Goal: Task Accomplishment & Management: Use online tool/utility

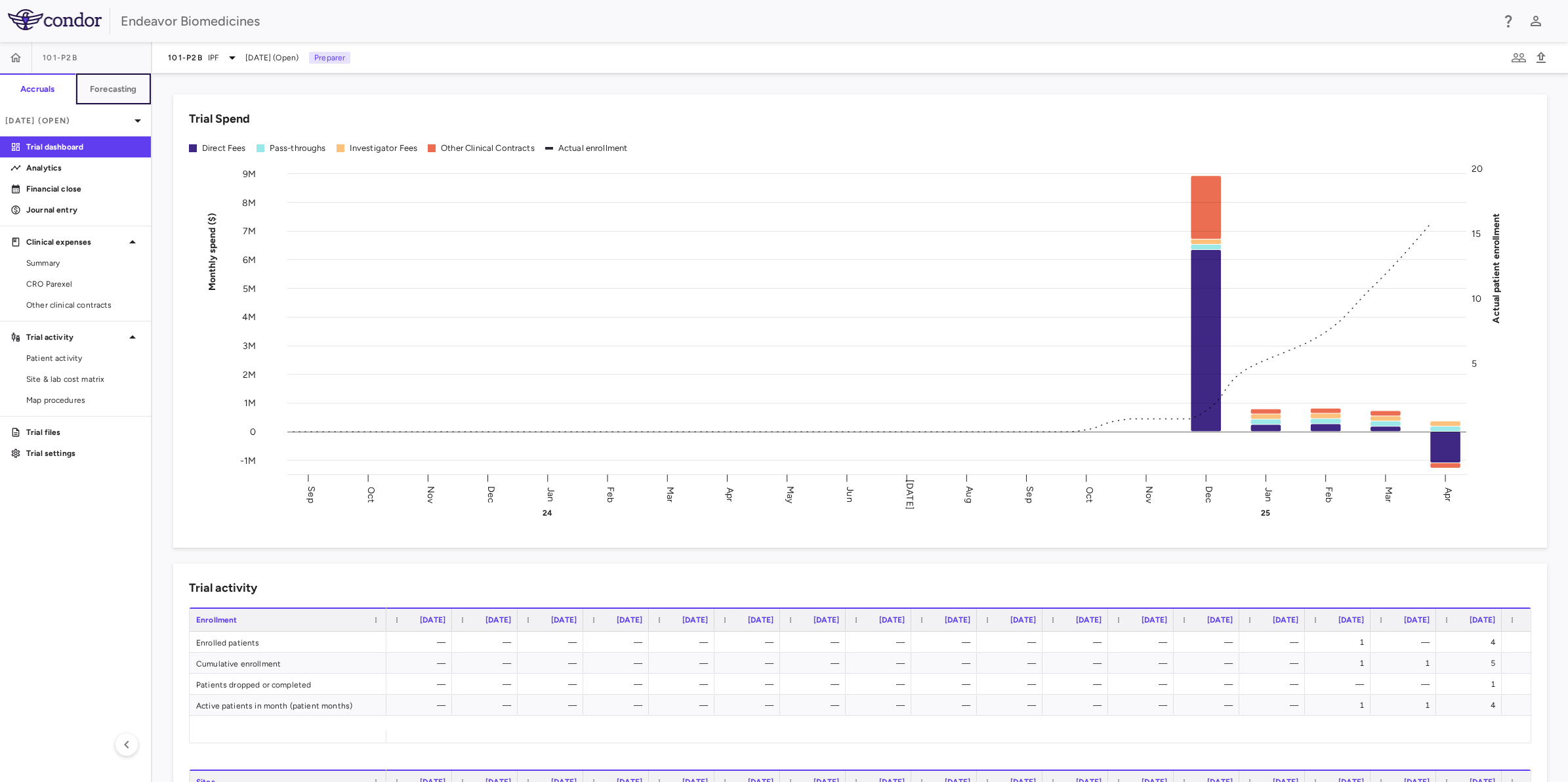
drag, startPoint x: 109, startPoint y: 90, endPoint x: 118, endPoint y: 103, distance: 15.8
click at [109, 90] on h6 "Forecasting" at bounding box center [113, 89] width 47 height 12
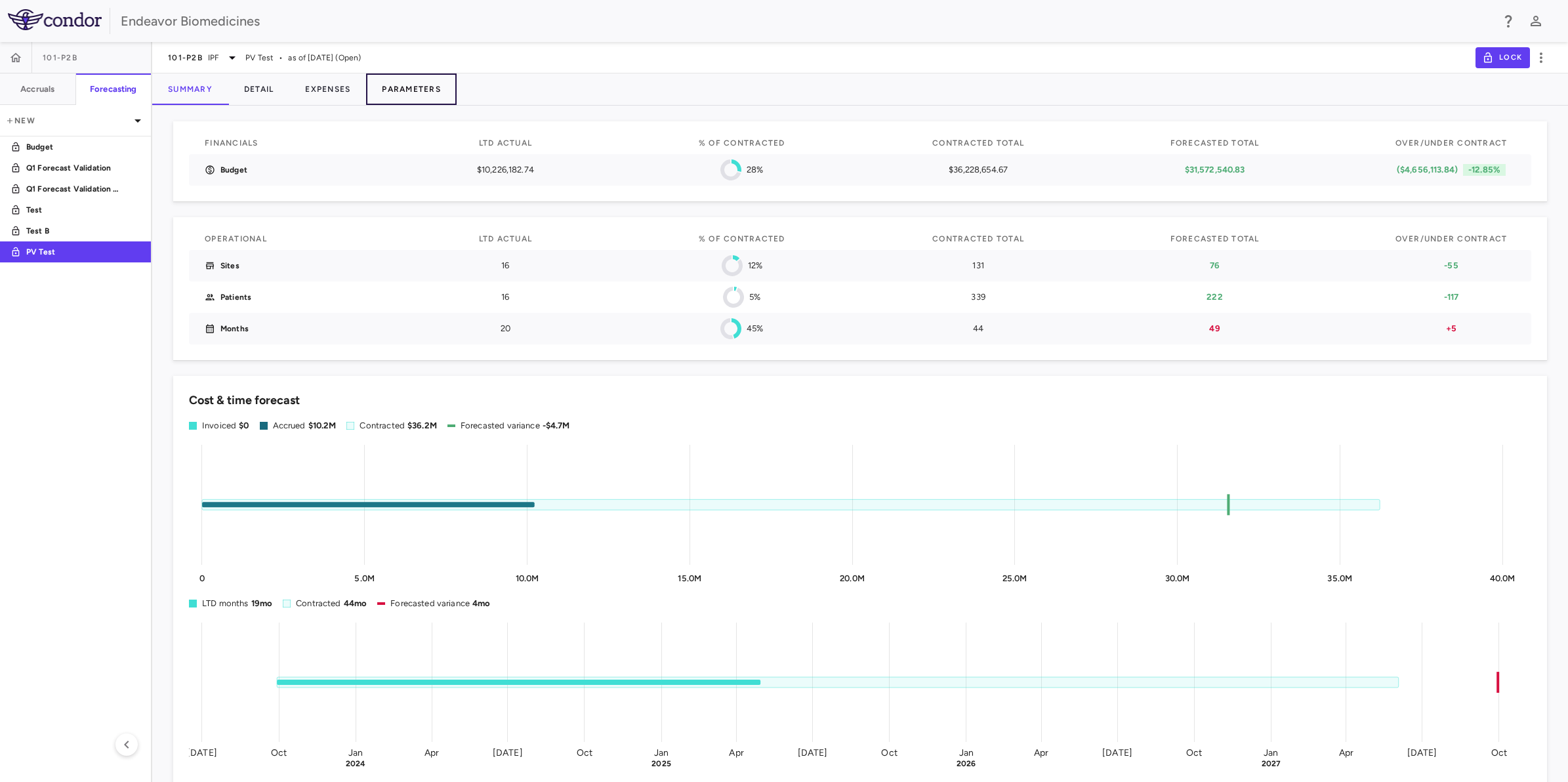
click at [413, 87] on button "Parameters" at bounding box center [411, 89] width 90 height 31
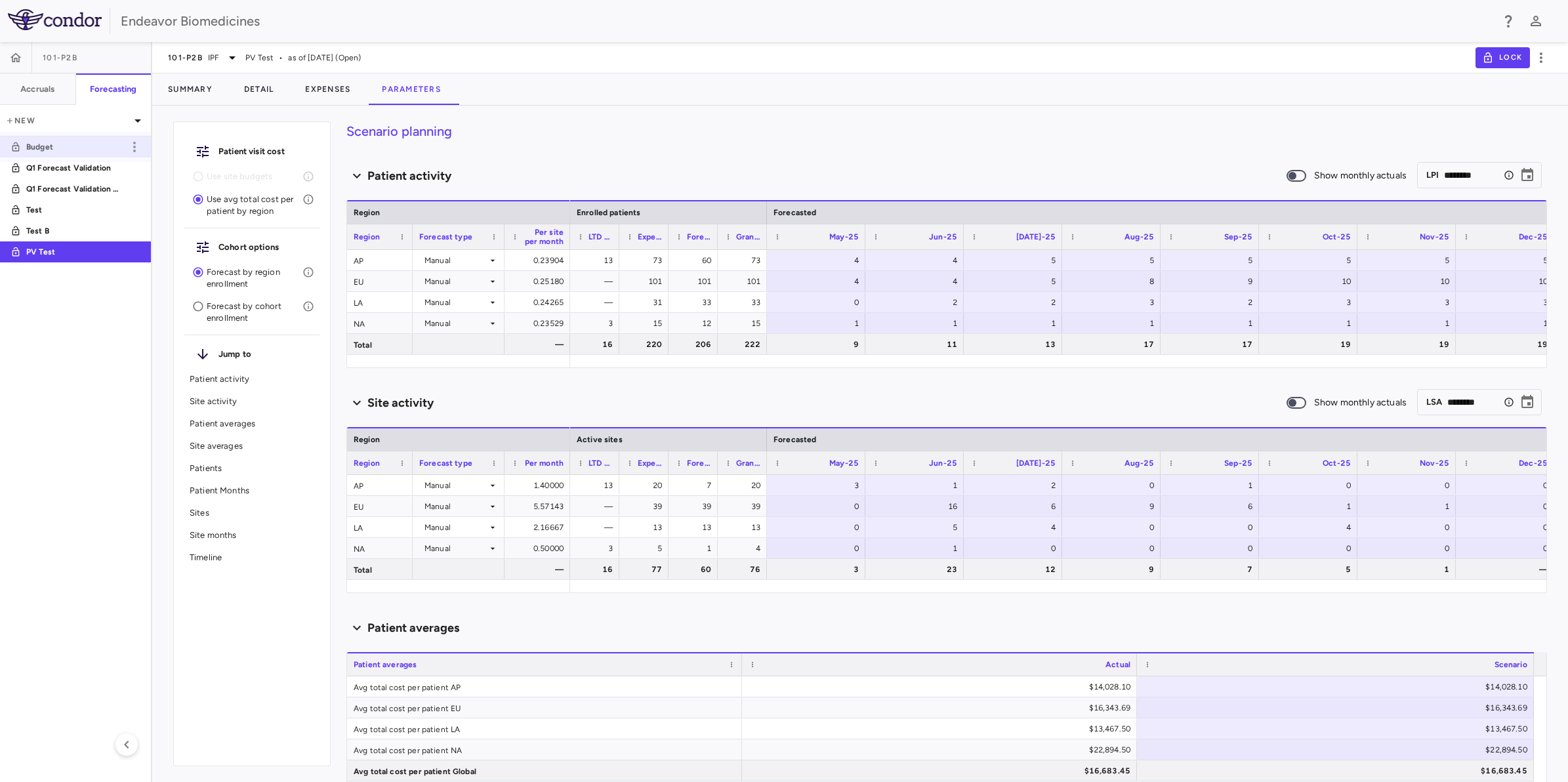
click at [60, 144] on p "Budget" at bounding box center [75, 146] width 97 height 12
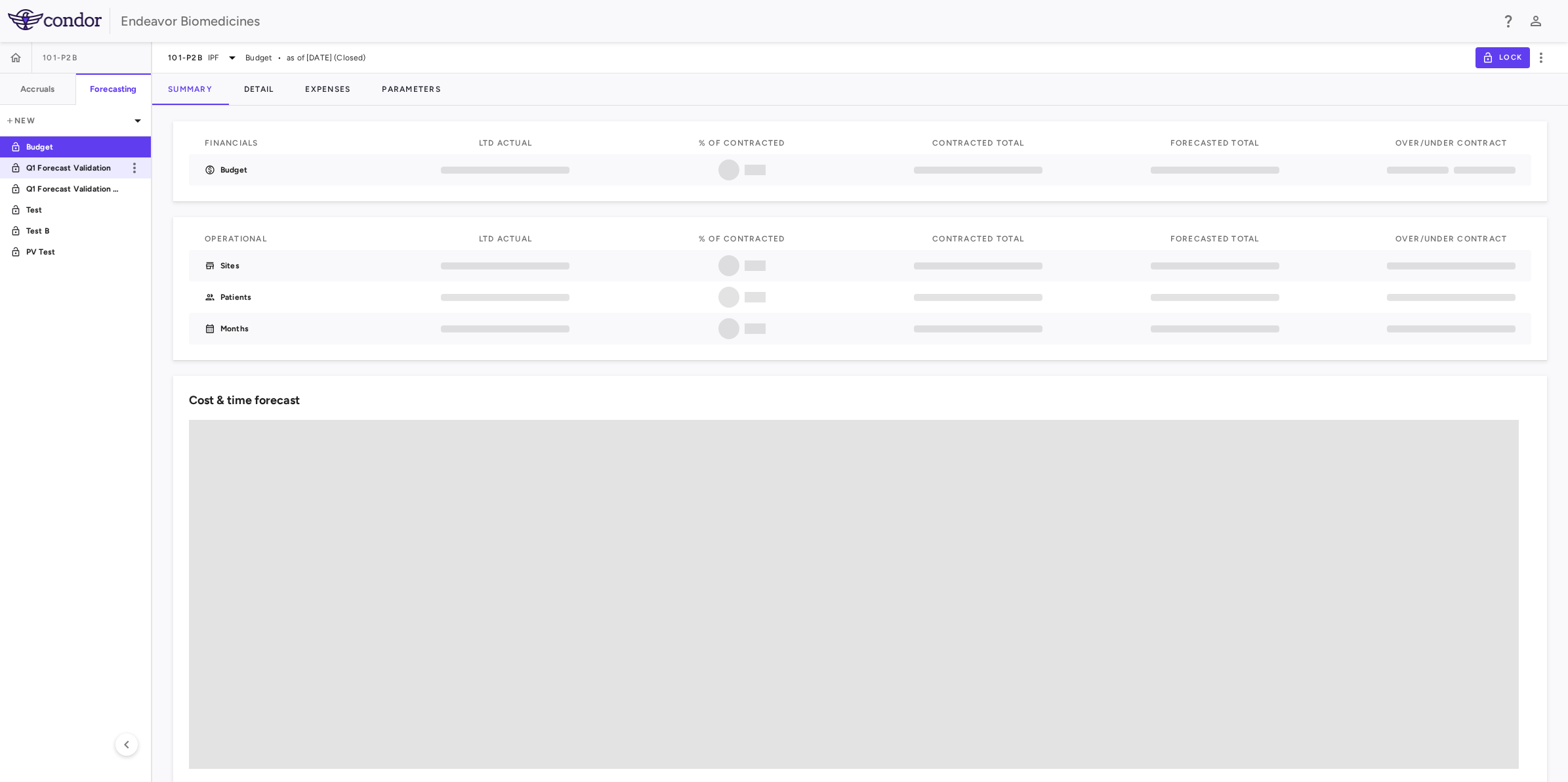
click at [102, 169] on p "Q1 Forecast Validation" at bounding box center [75, 168] width 97 height 12
click at [94, 195] on link "Test" at bounding box center [75, 210] width 151 height 30
click at [90, 189] on p "Q1 Forecast Validation V2" at bounding box center [75, 188] width 97 height 12
click at [410, 87] on button "Parameters" at bounding box center [411, 89] width 90 height 31
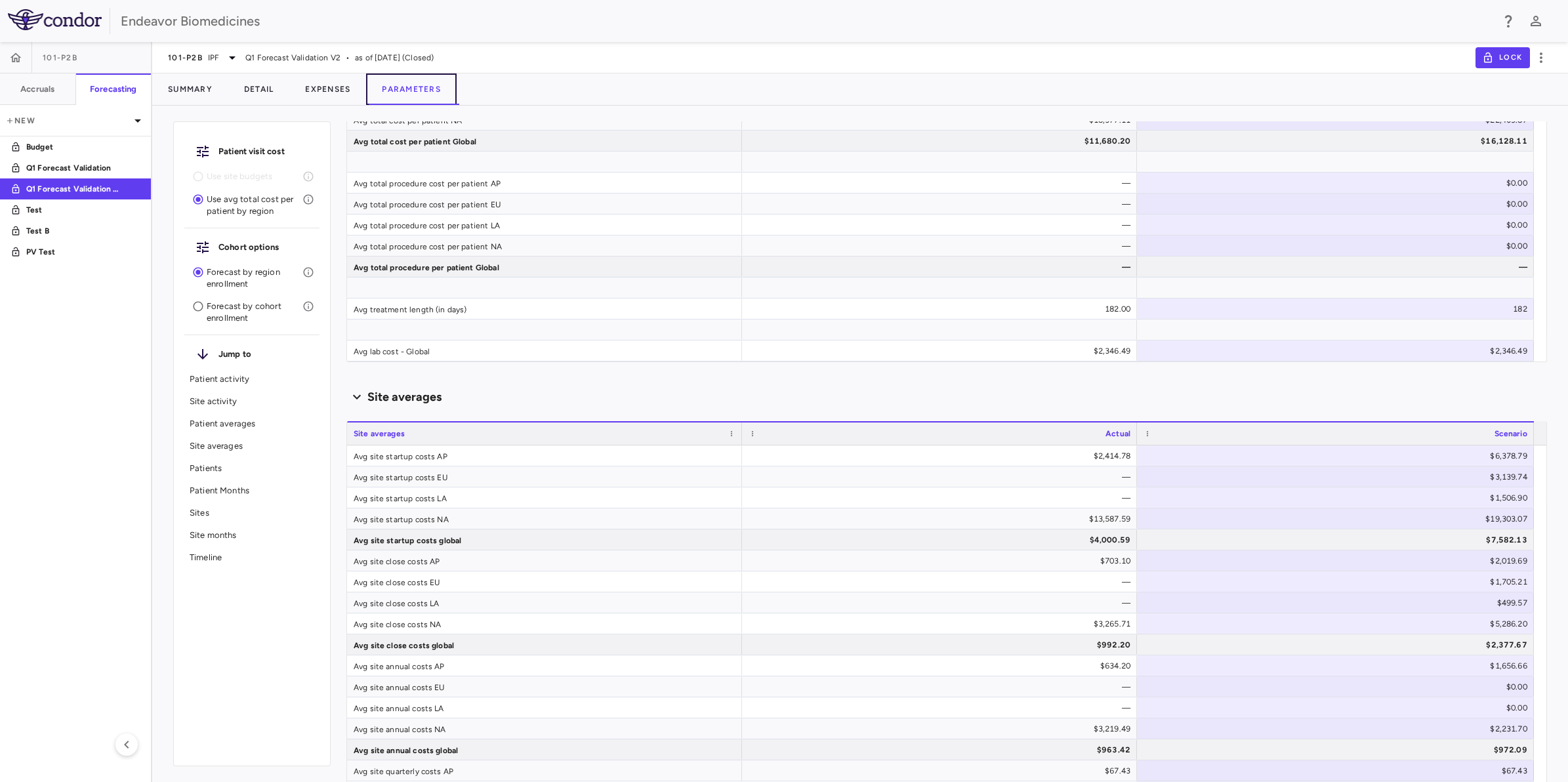
scroll to position [673, 0]
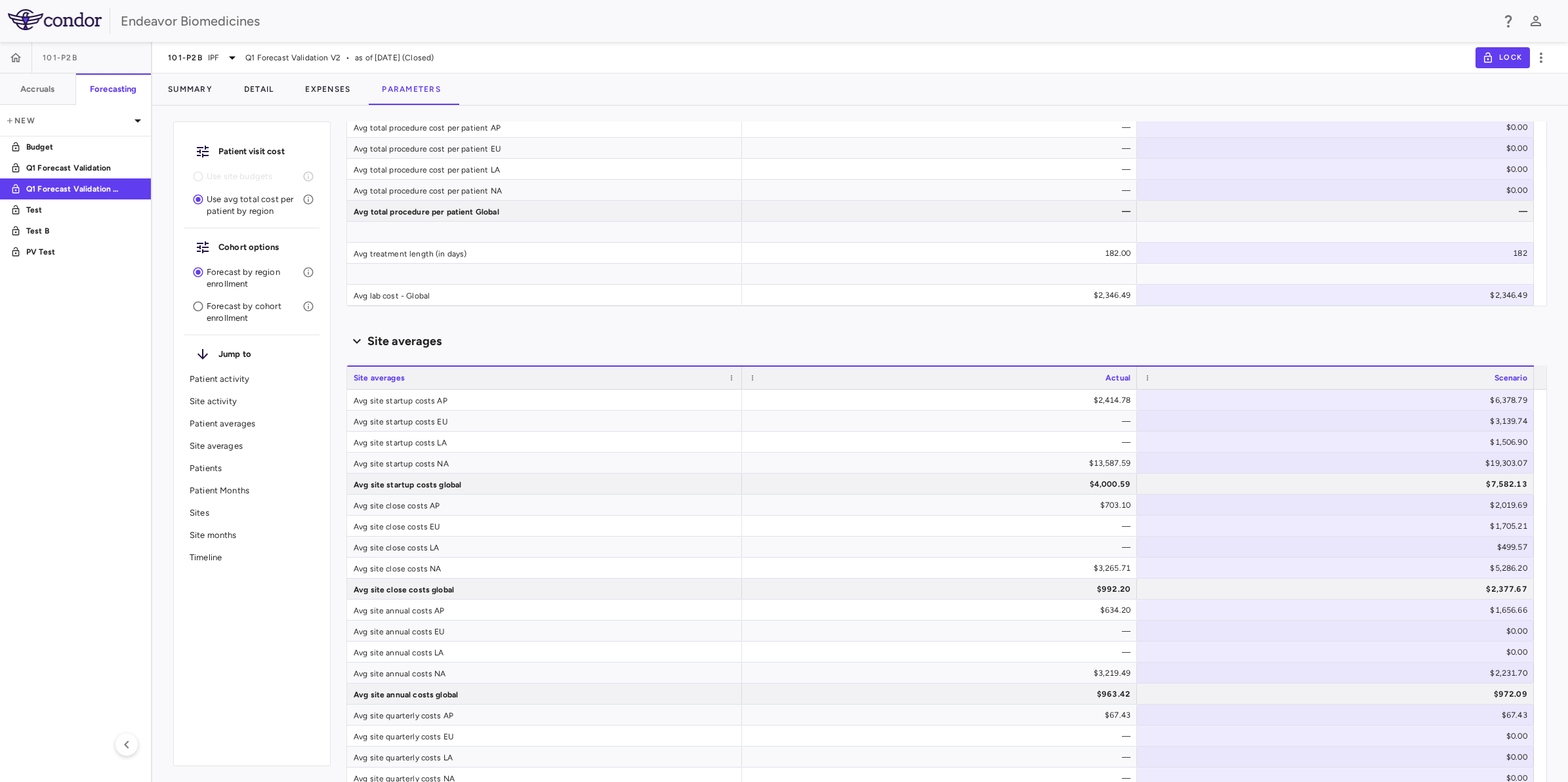
drag, startPoint x: 1553, startPoint y: 341, endPoint x: 1550, endPoint y: 320, distance: 21.2
click at [1550, 320] on div "Patient visit cost Use site budgets Use avg total cost per patient by region Co…" at bounding box center [860, 449] width 1415 height 666
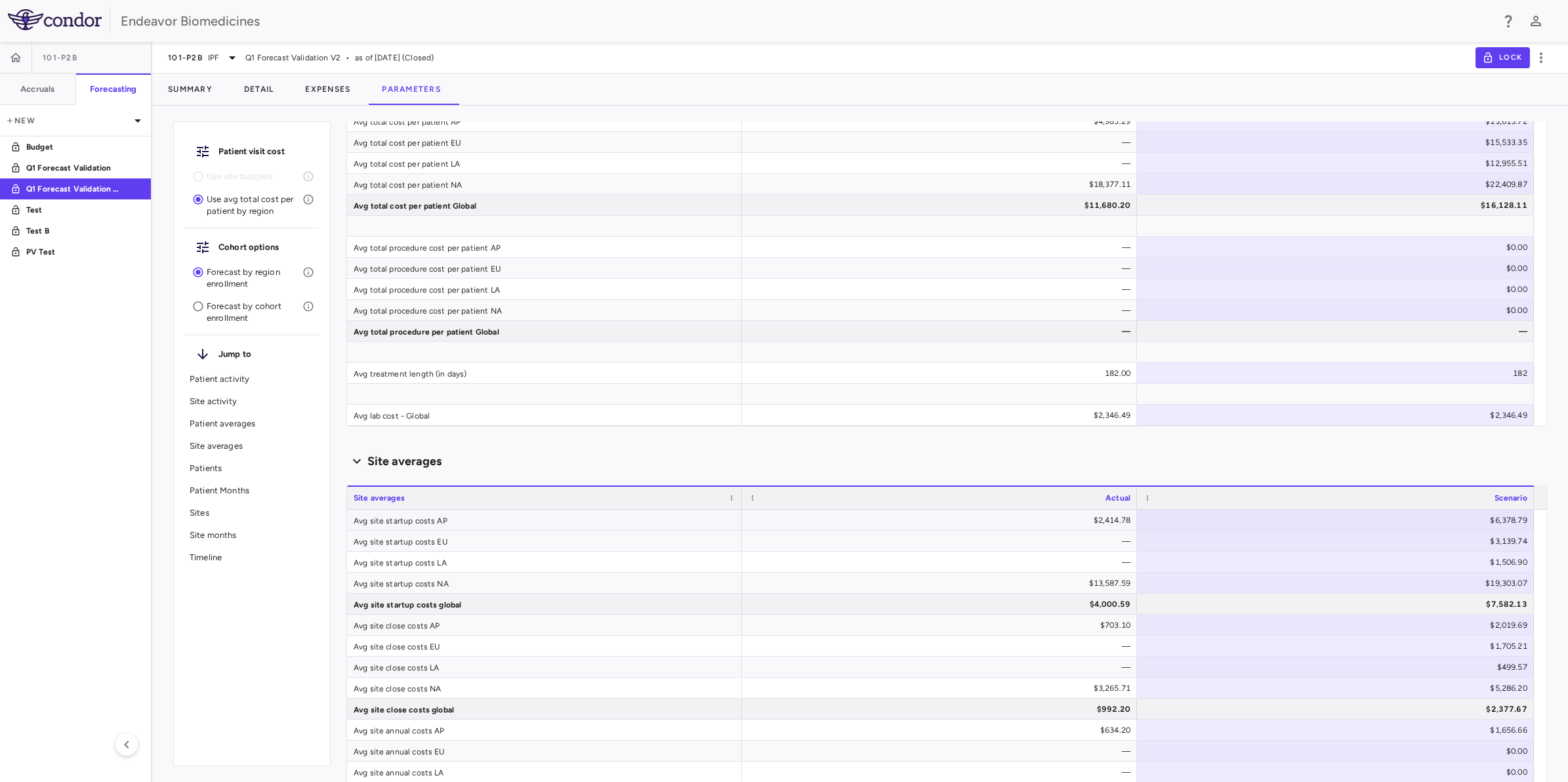
scroll to position [635, 0]
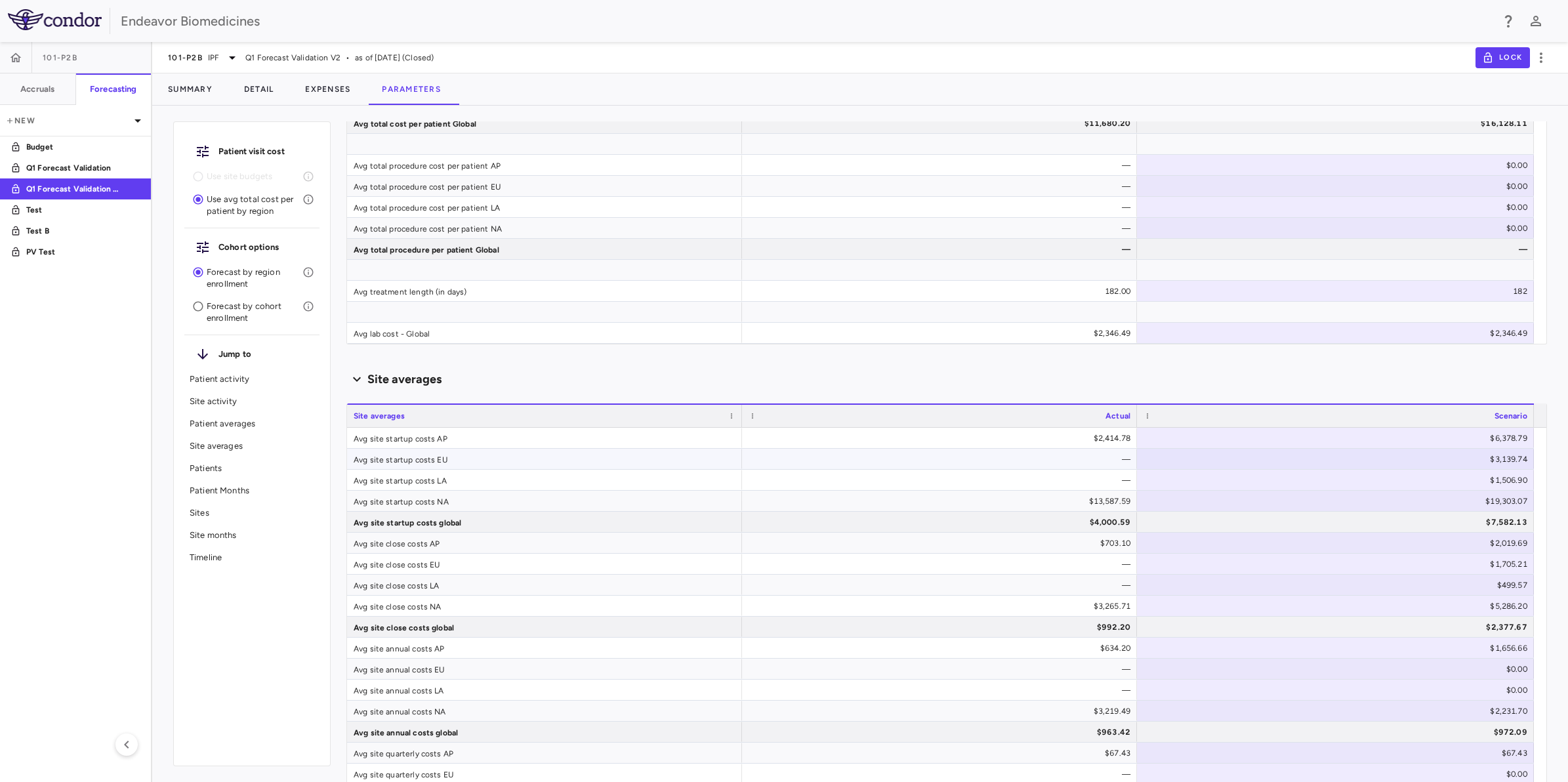
click at [1513, 458] on div "$3,139.74" at bounding box center [1337, 459] width 378 height 21
drag, startPoint x: 1477, startPoint y: 457, endPoint x: 1530, endPoint y: 460, distance: 53.1
click at [1530, 460] on input "*******" at bounding box center [1345, 460] width 376 height 22
type input "********"
click at [1487, 482] on div "$1,506.90" at bounding box center [1337, 480] width 378 height 21
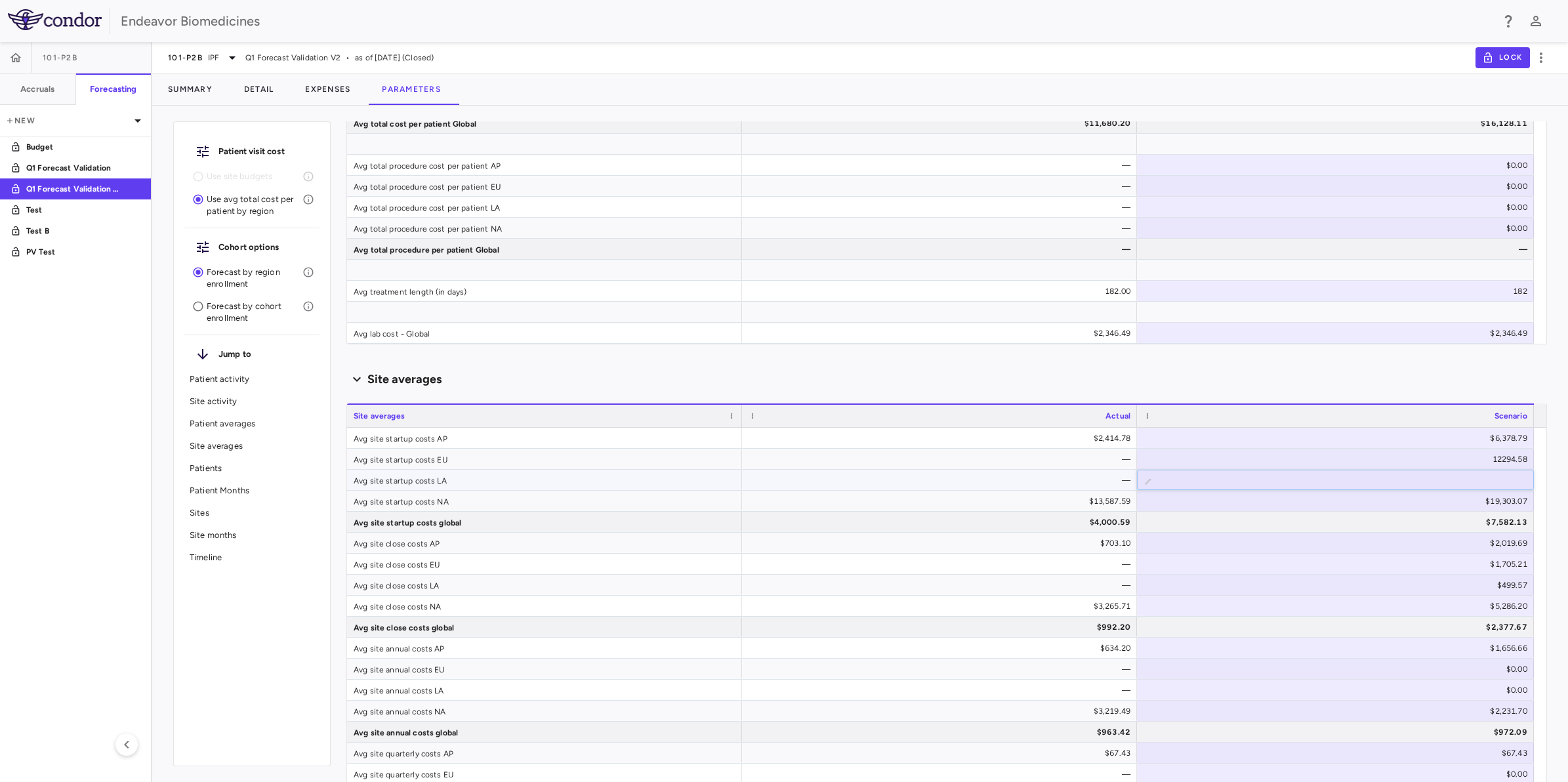
click at [1478, 479] on input "******" at bounding box center [1345, 481] width 376 height 22
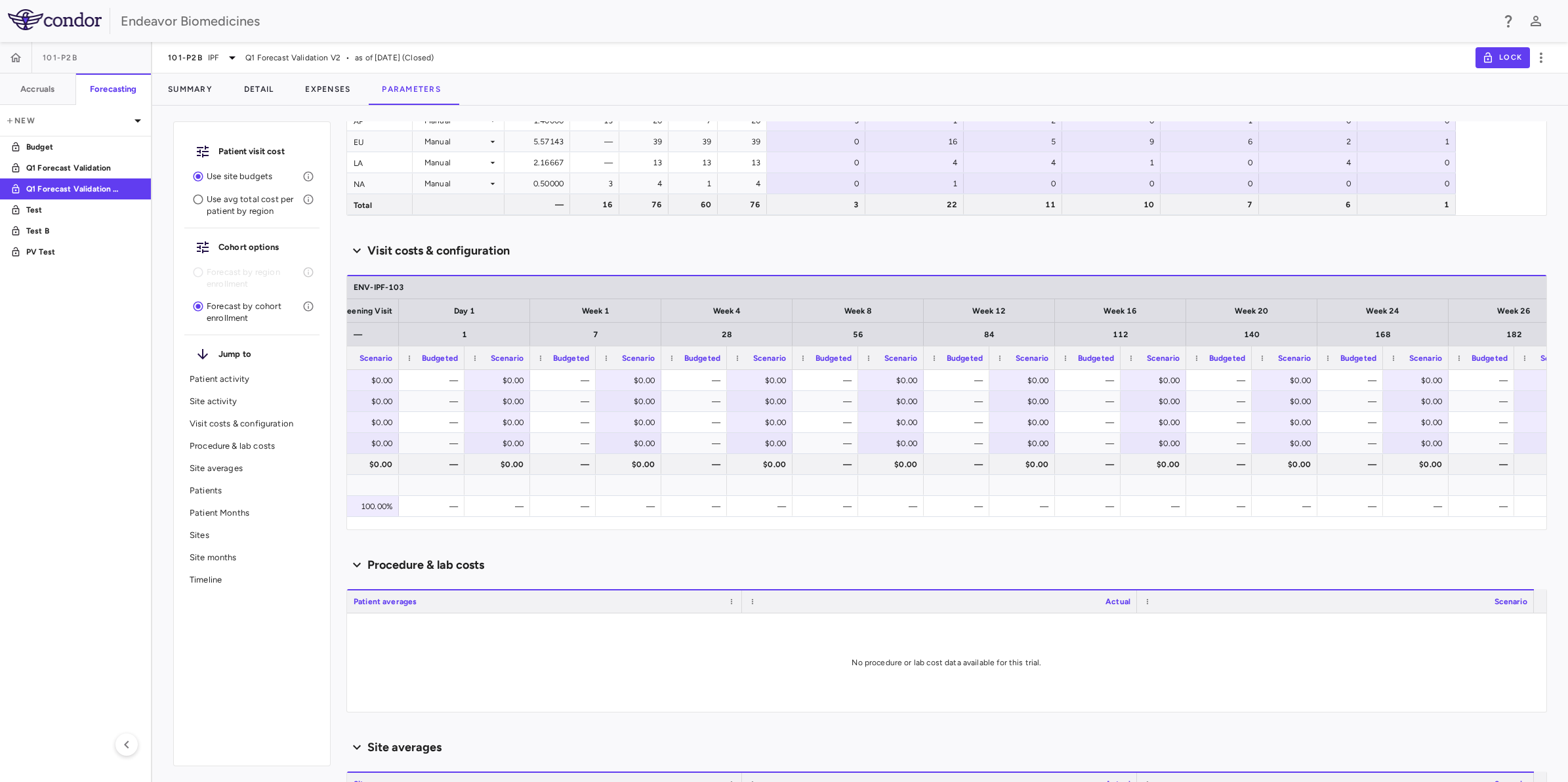
scroll to position [0, 228]
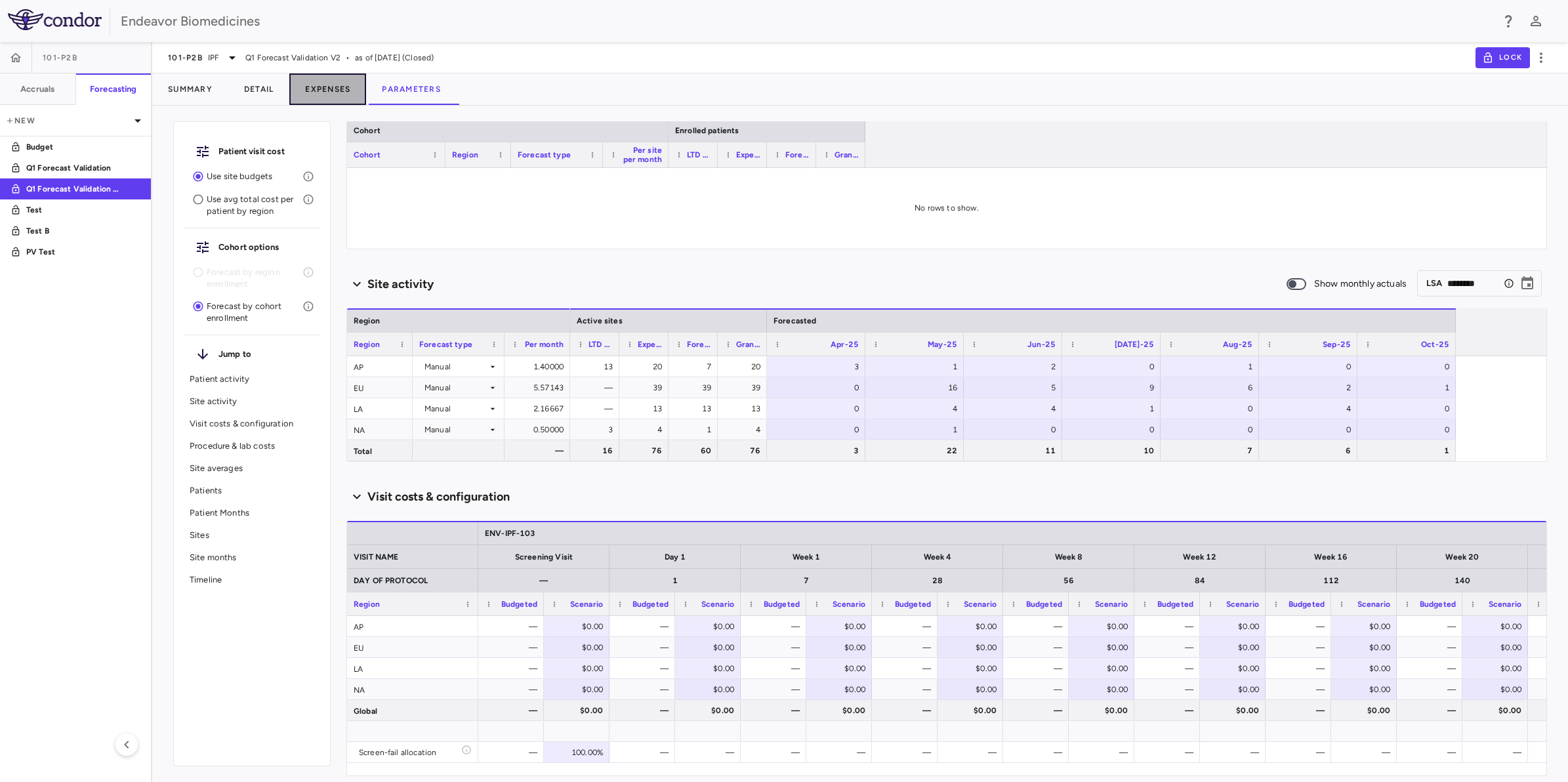
click at [331, 90] on button "Expenses" at bounding box center [328, 89] width 77 height 31
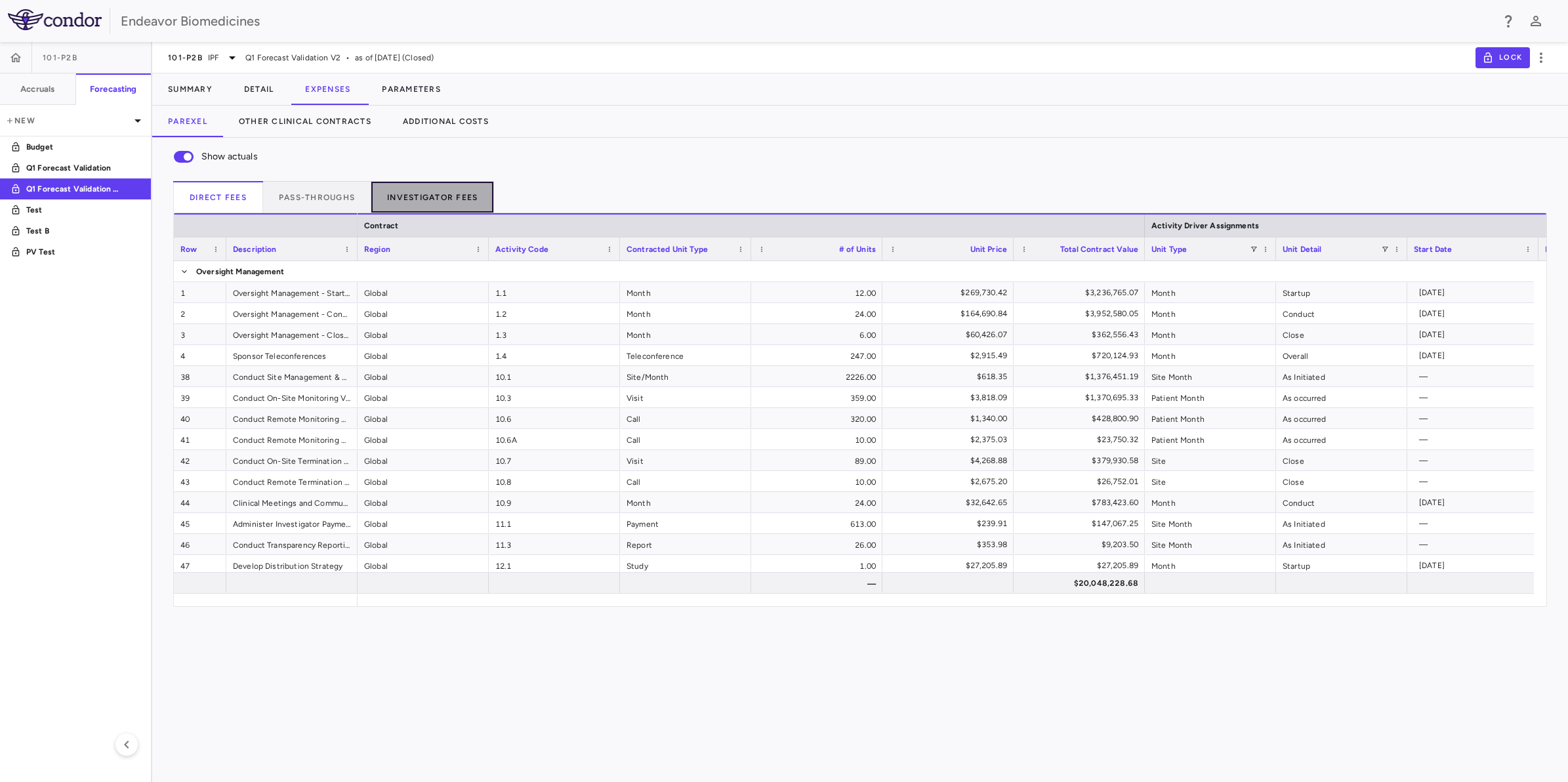
click at [428, 190] on button "Investigator Fees" at bounding box center [433, 197] width 123 height 31
click at [424, 87] on button "Parameters" at bounding box center [411, 89] width 90 height 31
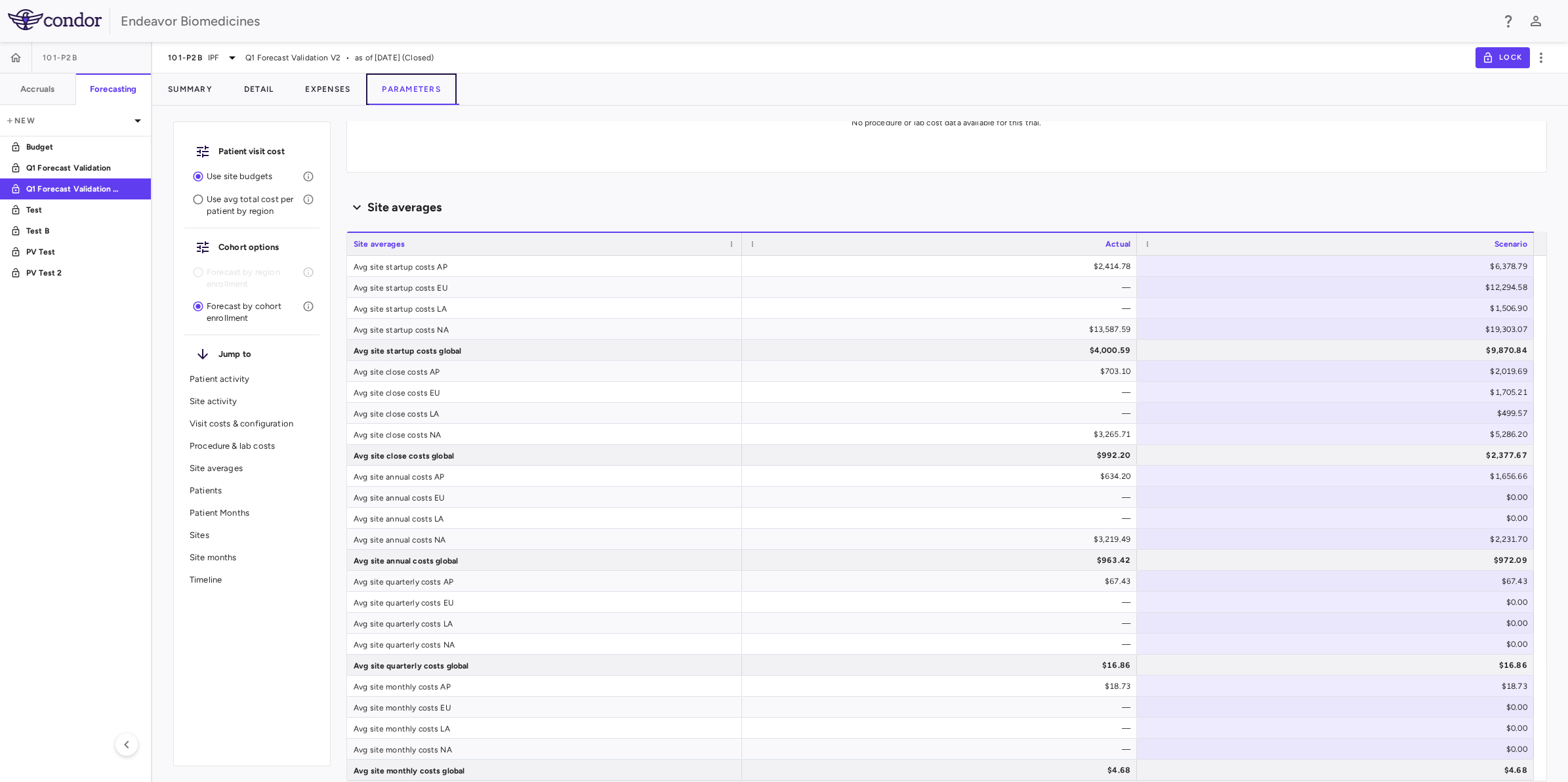
scroll to position [863, 0]
click at [220, 491] on p "Patients" at bounding box center [252, 490] width 125 height 12
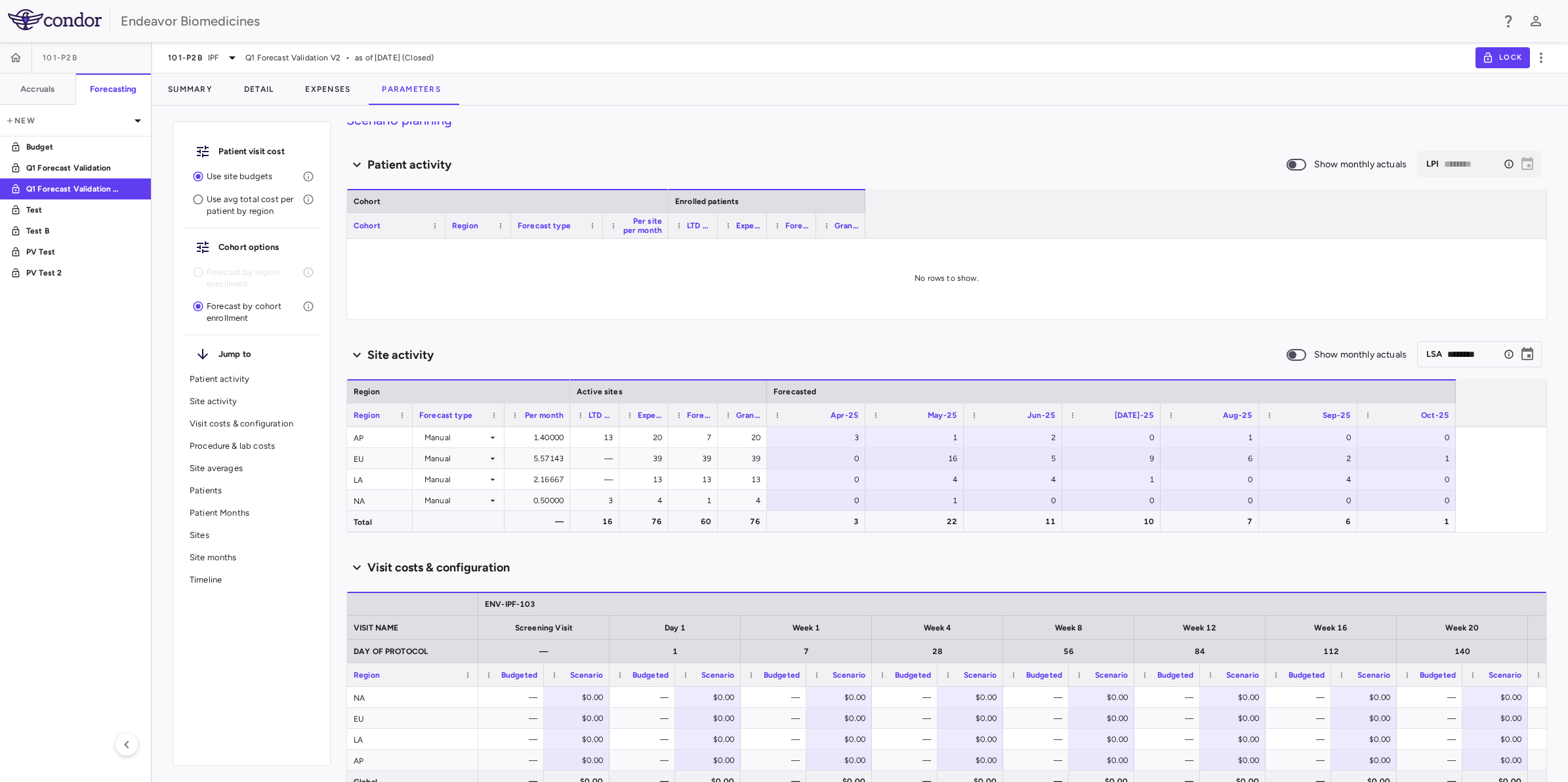
scroll to position [0, 0]
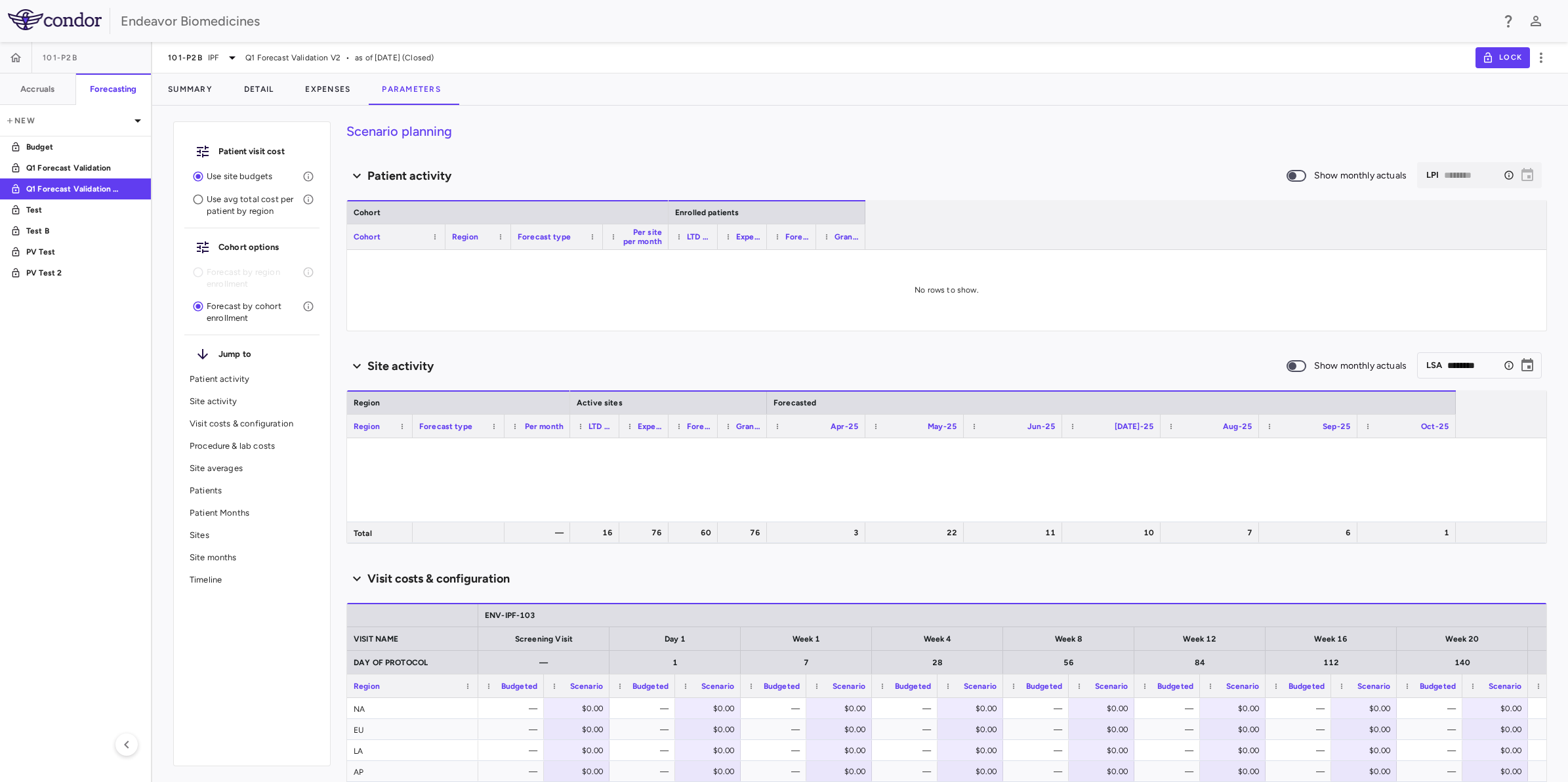
type input "********"
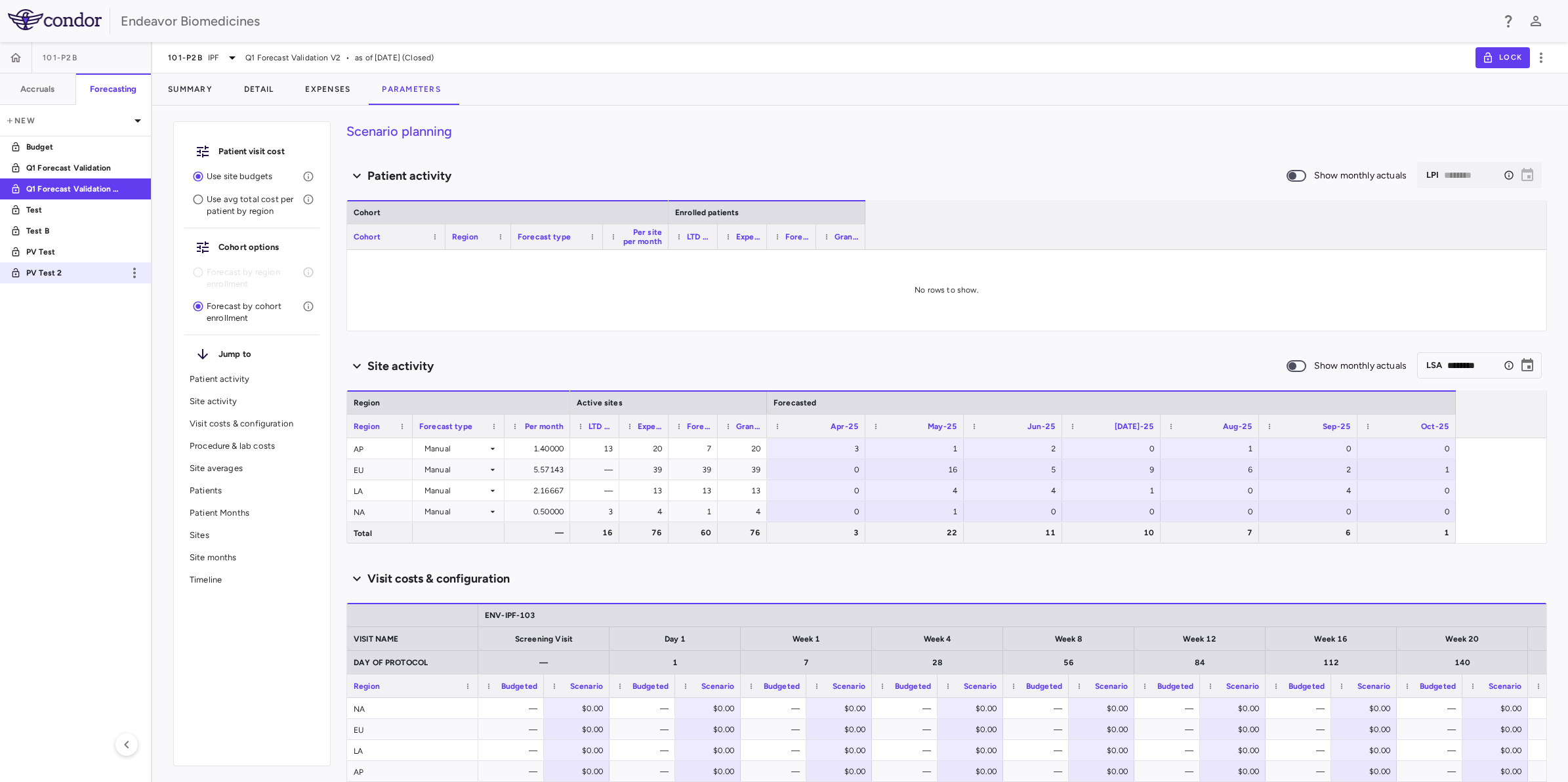
click at [53, 271] on p "PV Test 2" at bounding box center [75, 272] width 97 height 12
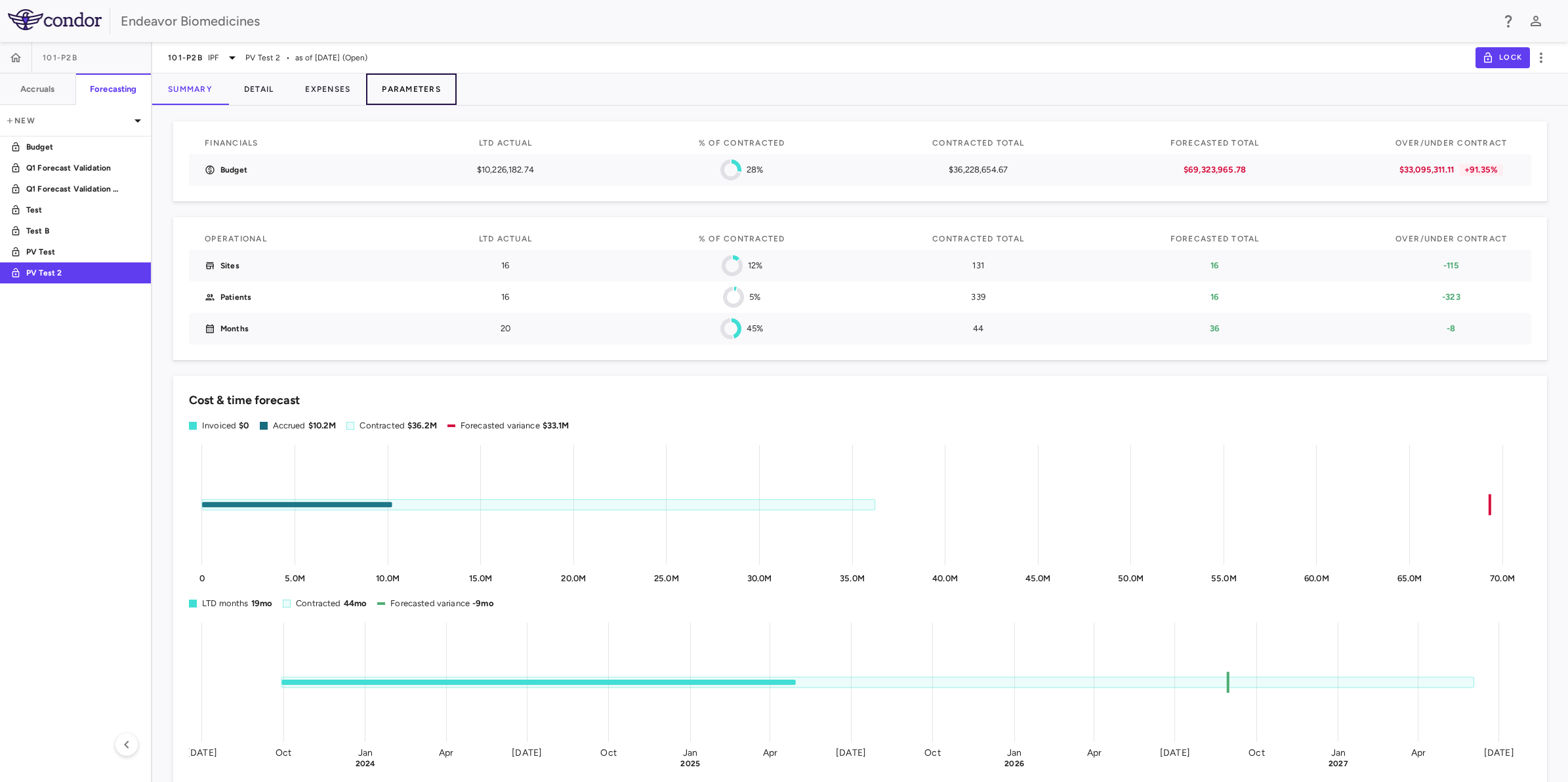
click at [424, 88] on button "Parameters" at bounding box center [411, 89] width 90 height 31
